Goal: Information Seeking & Learning: Learn about a topic

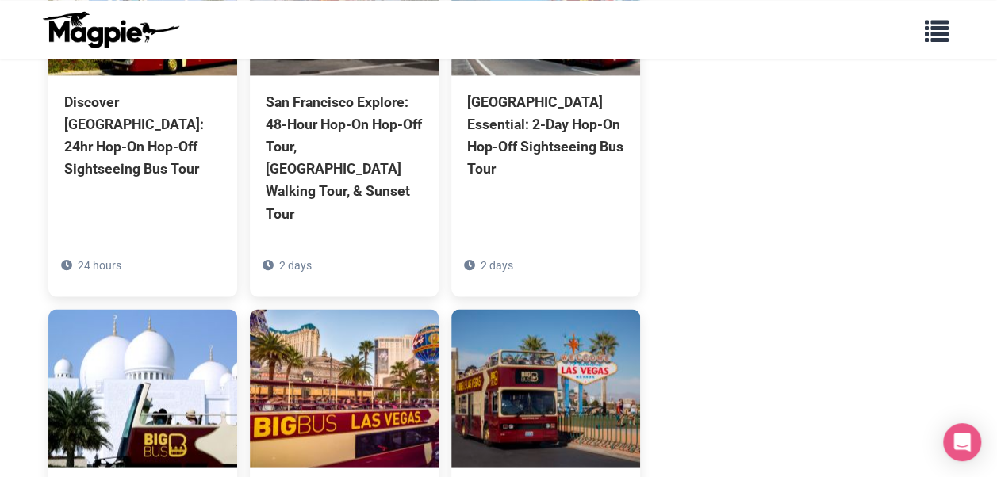
scroll to position [1427, 0]
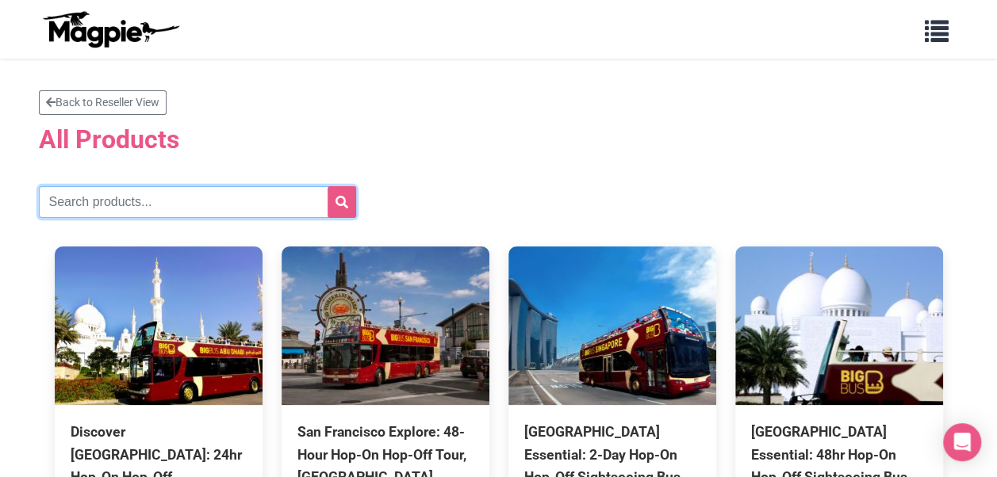
click at [140, 208] on input "text" at bounding box center [197, 202] width 317 height 32
type input "holiday"
click at [328, 186] on button "submit" at bounding box center [342, 202] width 29 height 32
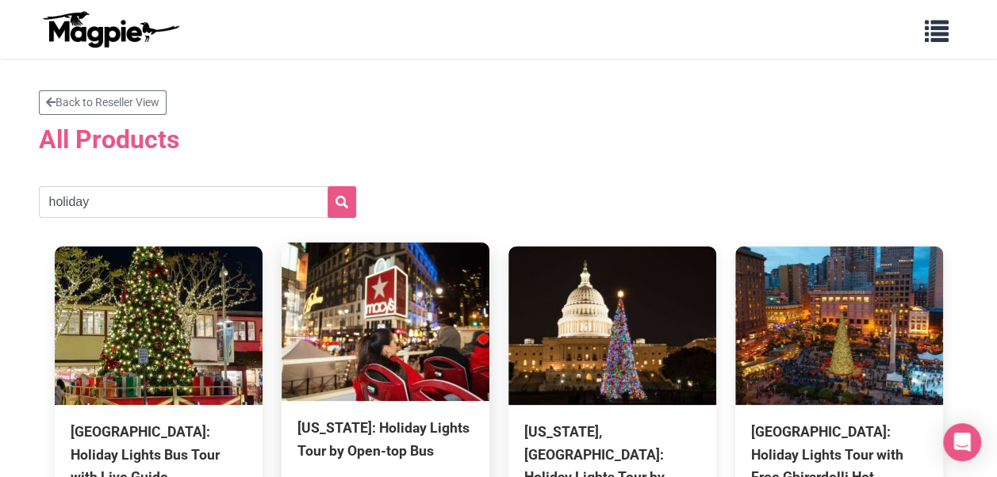
scroll to position [159, 0]
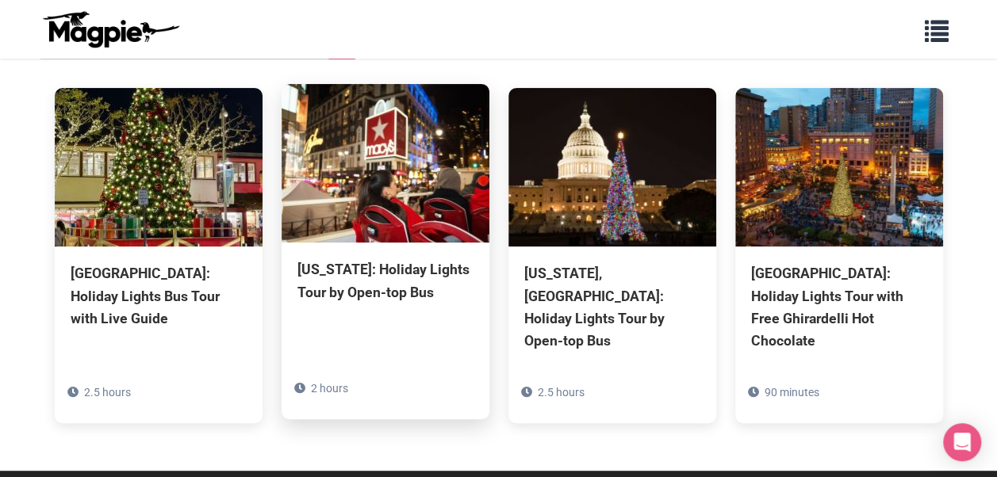
click at [382, 189] on img at bounding box center [386, 163] width 208 height 159
